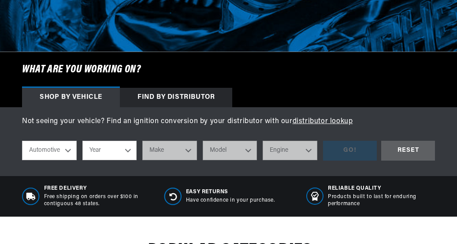
select select "1965"
select select "Ford"
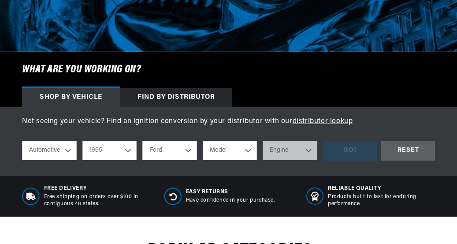
scroll to position [0, 329]
select select "Mercury"
select select "Comet"
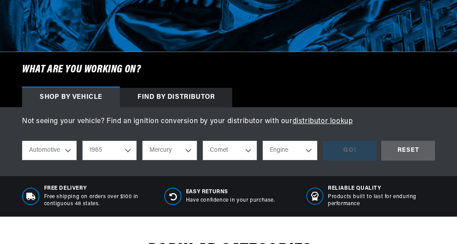
select select "289cid-4.7L"
click at [353, 151] on div "GO!" at bounding box center [350, 151] width 54 height 20
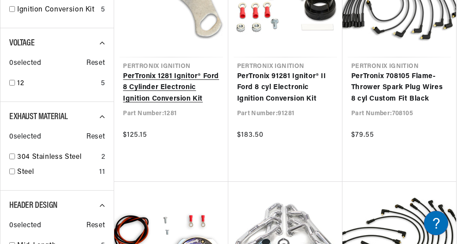
scroll to position [243, 0]
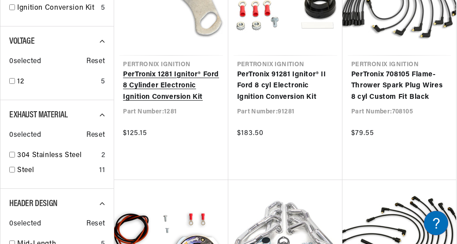
click at [172, 79] on link "PerTronix 1281 Ignitor® Ford 8 Cylinder Electronic Ignition Conversion Kit" at bounding box center [171, 86] width 96 height 34
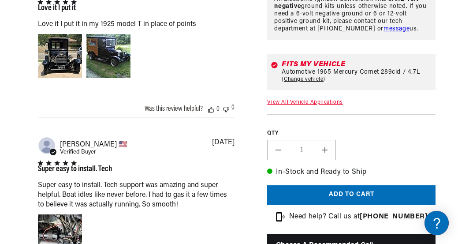
scroll to position [738, 0]
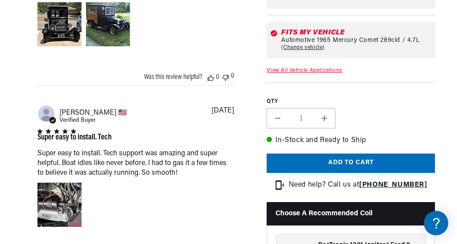
click at [353, 173] on button "Add to cart" at bounding box center [351, 163] width 168 height 20
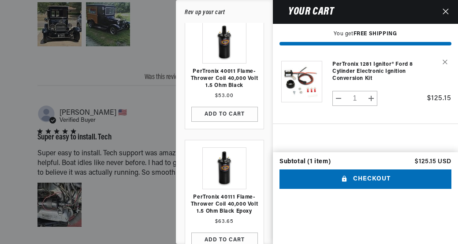
scroll to position [0, 0]
click at [234, 115] on button "ADD TO CART" at bounding box center [224, 114] width 67 height 15
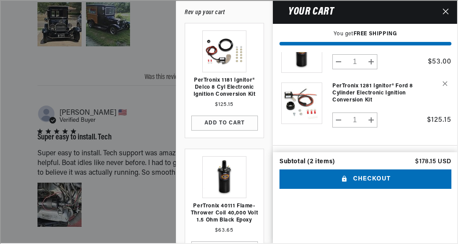
scroll to position [0, 329]
